Goal: Task Accomplishment & Management: Manage account settings

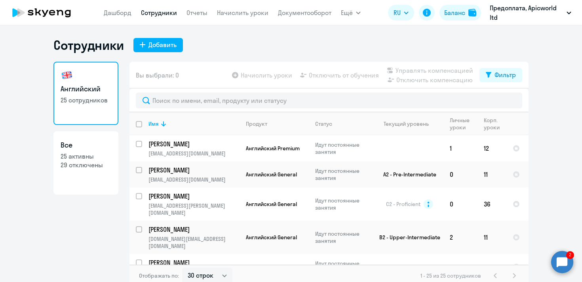
select select "30"
click at [564, 260] on circle at bounding box center [562, 262] width 22 height 22
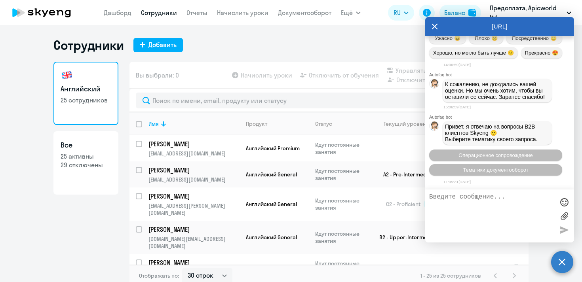
scroll to position [20399, 0]
click at [433, 26] on icon at bounding box center [434, 26] width 6 height 19
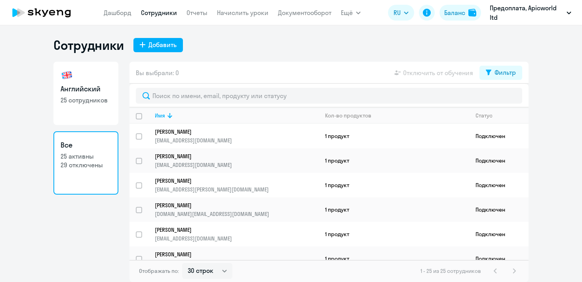
select select "30"
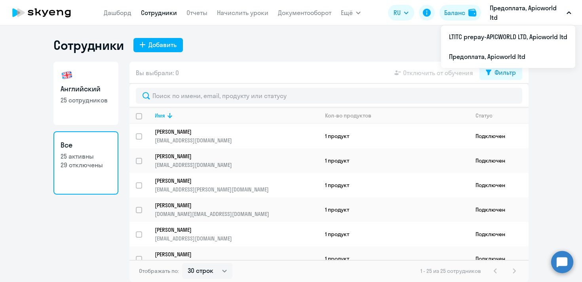
click at [560, 13] on p "Предоплата, Apicworld ltd" at bounding box center [526, 12] width 74 height 19
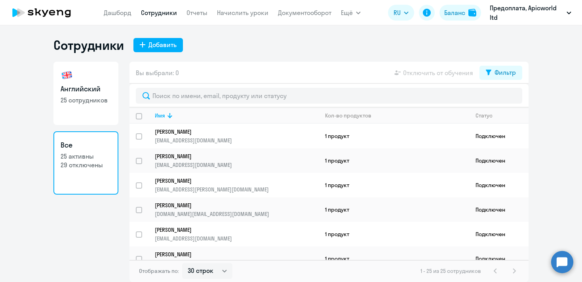
click at [559, 13] on p "Предоплата, Apicworld ltd" at bounding box center [526, 12] width 74 height 19
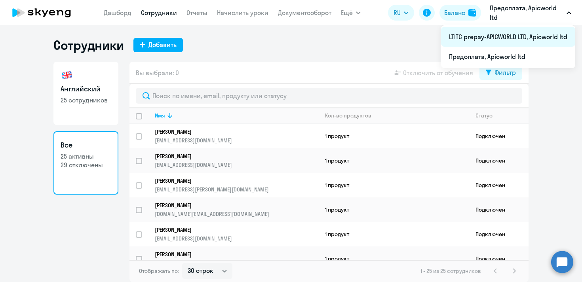
click at [508, 36] on li "LTITC prepay-APICWORLD LTD, Apicworld ltd" at bounding box center [508, 37] width 134 height 20
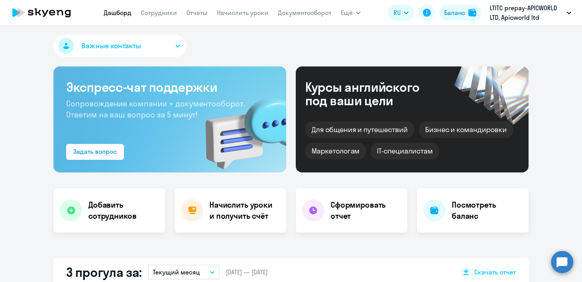
select select "30"
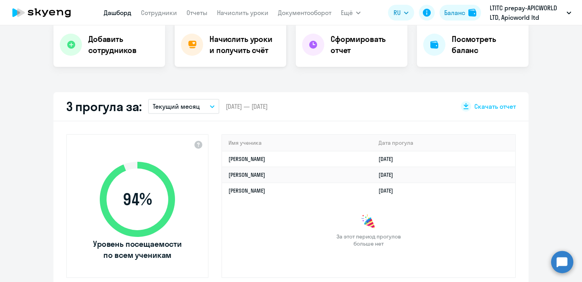
scroll to position [132, 0]
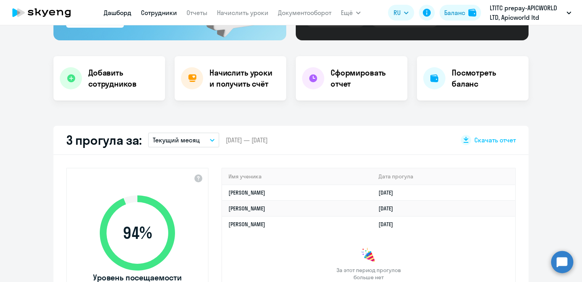
click at [159, 13] on link "Сотрудники" at bounding box center [159, 13] width 36 height 8
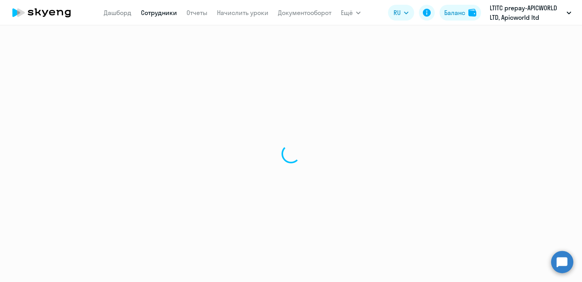
select select "30"
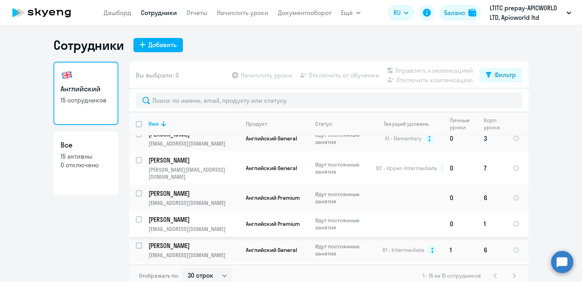
scroll to position [5, 0]
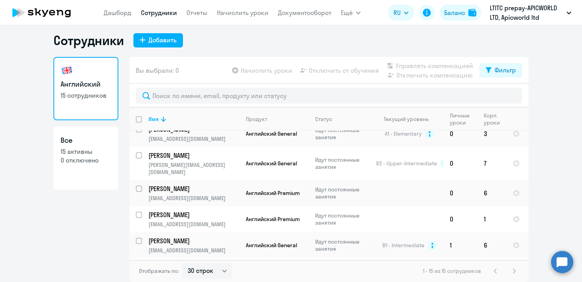
click at [512, 269] on div "1 - 15 из 15 сотрудников" at bounding box center [471, 270] width 96 height 9
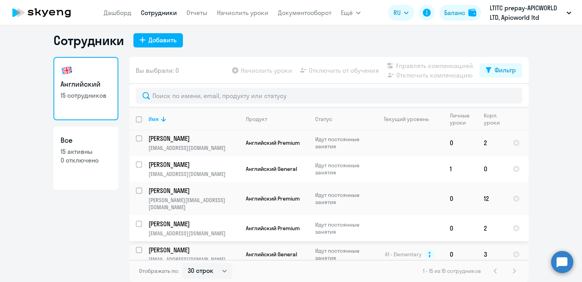
scroll to position [139, 0]
click at [142, 161] on input "select row 19169183" at bounding box center [144, 169] width 16 height 16
checkbox input "true"
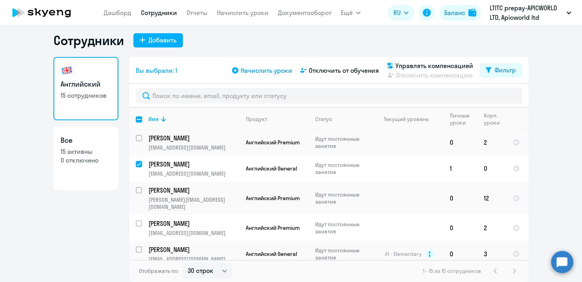
click at [236, 70] on icon at bounding box center [235, 70] width 6 height 6
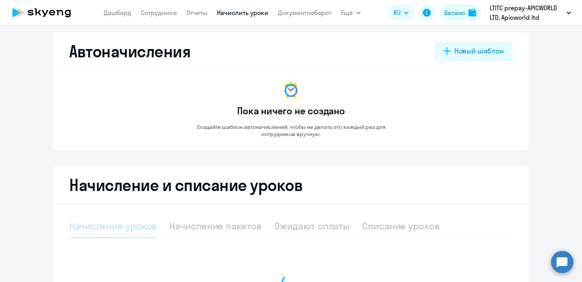
select select "10"
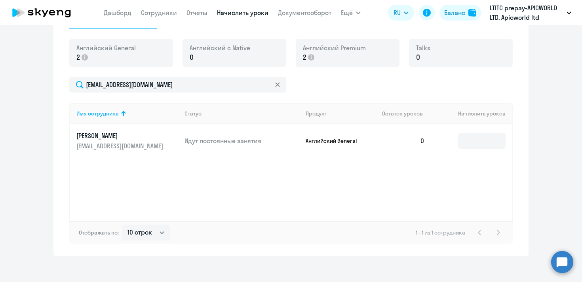
scroll to position [220, 0]
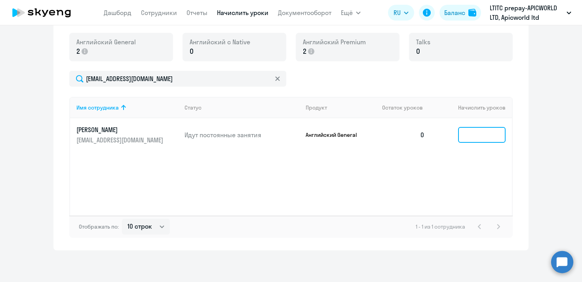
click at [478, 136] on input at bounding box center [481, 135] width 47 height 16
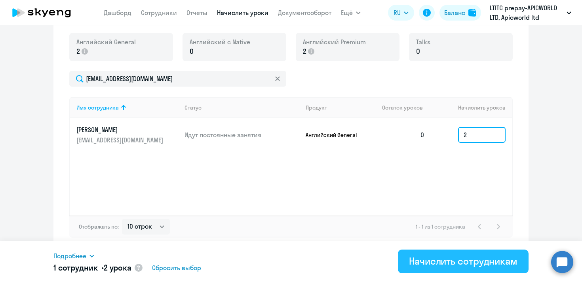
type input "2"
click at [479, 264] on div "Начислить сотрудникам" at bounding box center [463, 261] width 108 height 13
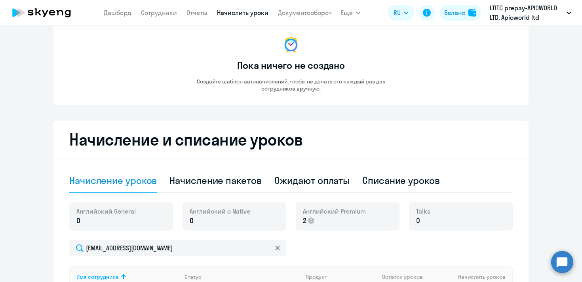
scroll to position [0, 0]
